Goal: Navigation & Orientation: Understand site structure

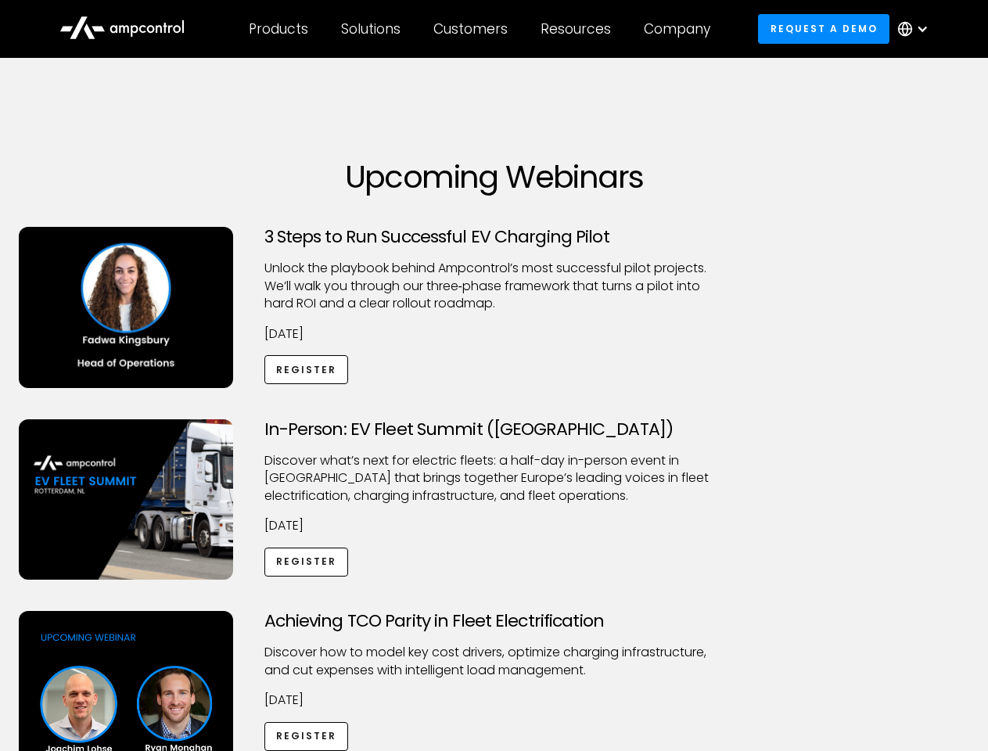
click at [481, 29] on div "Customers" at bounding box center [471, 28] width 74 height 17
click at [278, 29] on div "Products" at bounding box center [278, 28] width 59 height 17
click at [372, 29] on div "Solutions" at bounding box center [370, 28] width 59 height 17
click at [473, 29] on div "Customers" at bounding box center [471, 28] width 74 height 17
click at [579, 29] on div "Resources" at bounding box center [576, 28] width 70 height 17
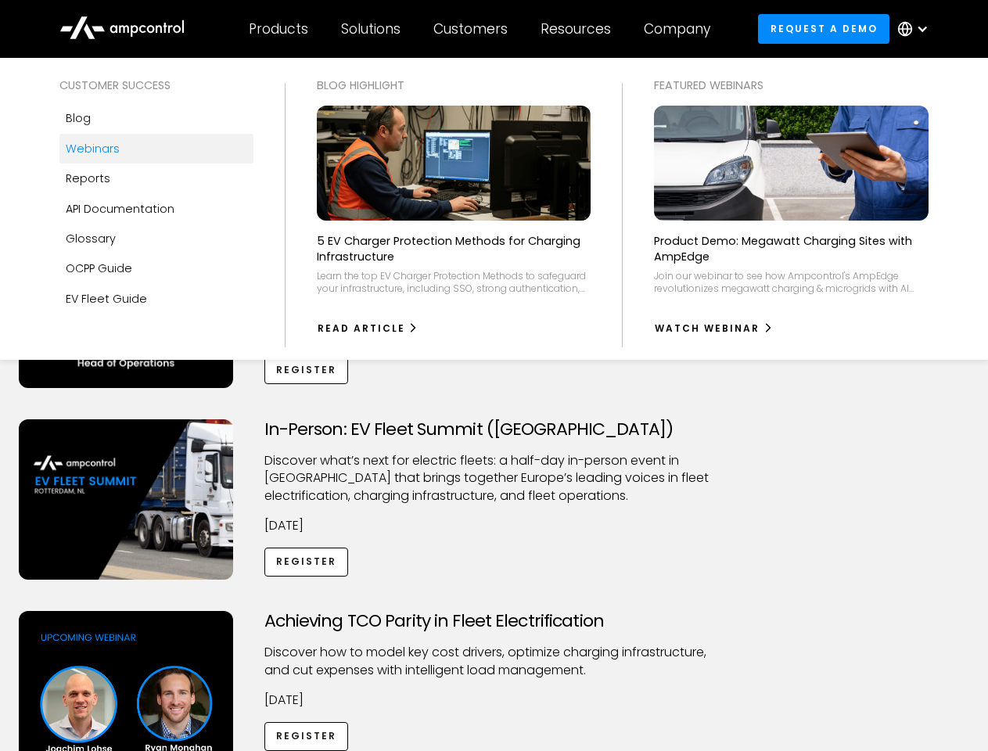
click at [682, 29] on div "Company" at bounding box center [677, 28] width 67 height 17
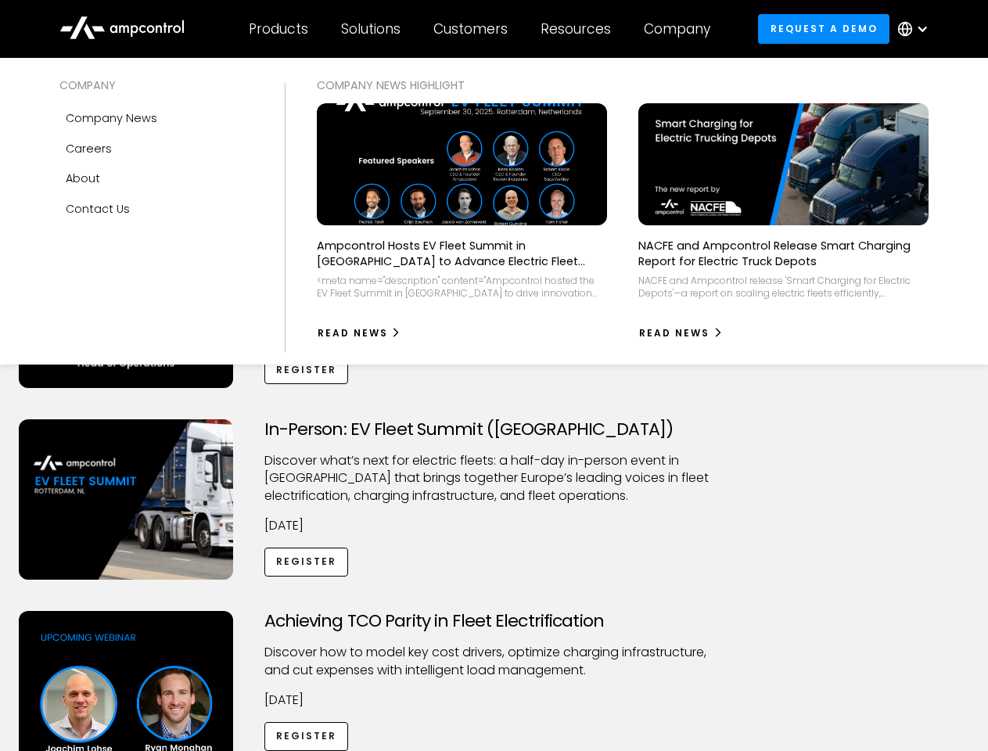
click at [917, 29] on div at bounding box center [922, 29] width 13 height 13
